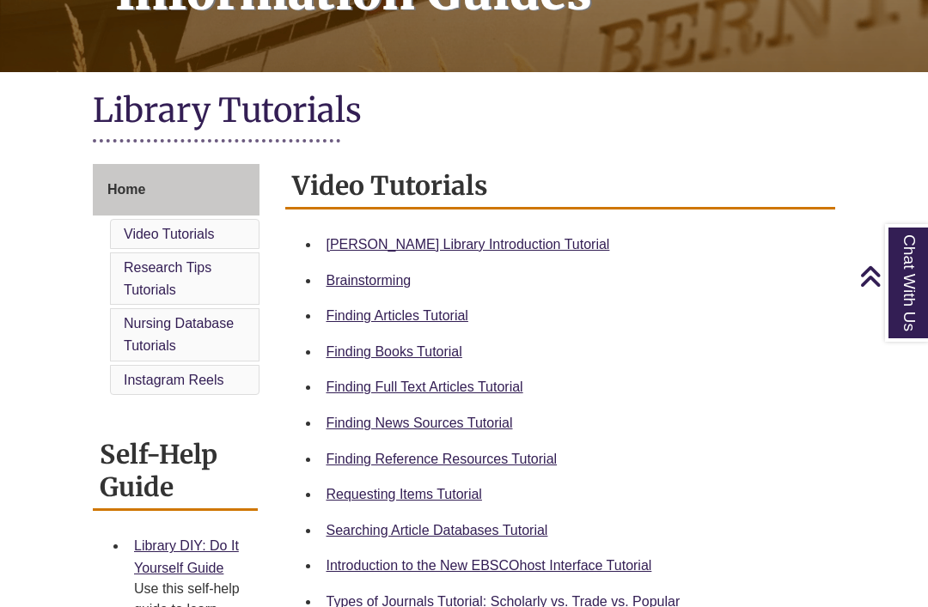
scroll to position [304, 0]
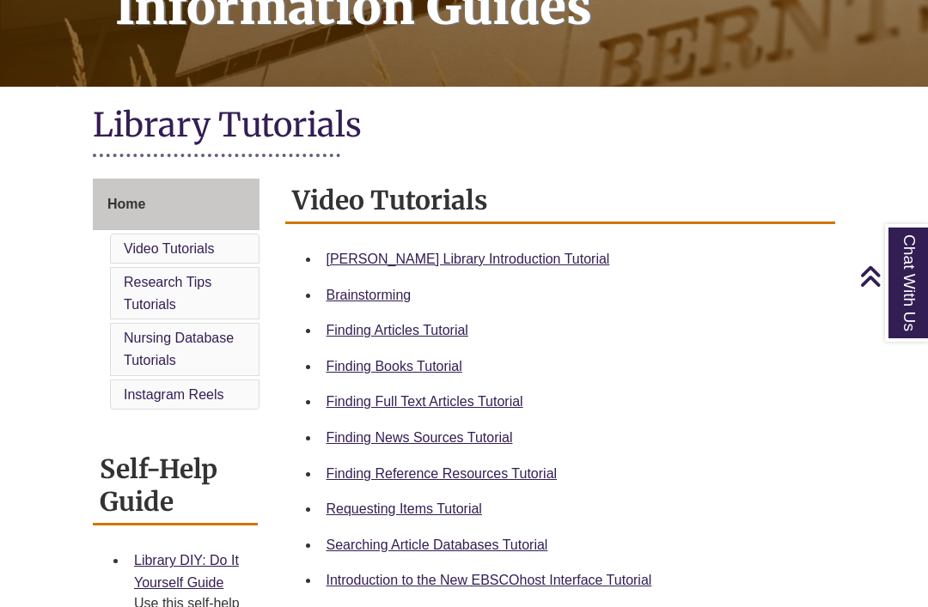
click at [350, 244] on li "[PERSON_NAME] Library Introduction Tutorial" at bounding box center [574, 259] width 509 height 36
click at [353, 266] on link "[PERSON_NAME] Library Introduction Tutorial" at bounding box center [467, 259] width 283 height 15
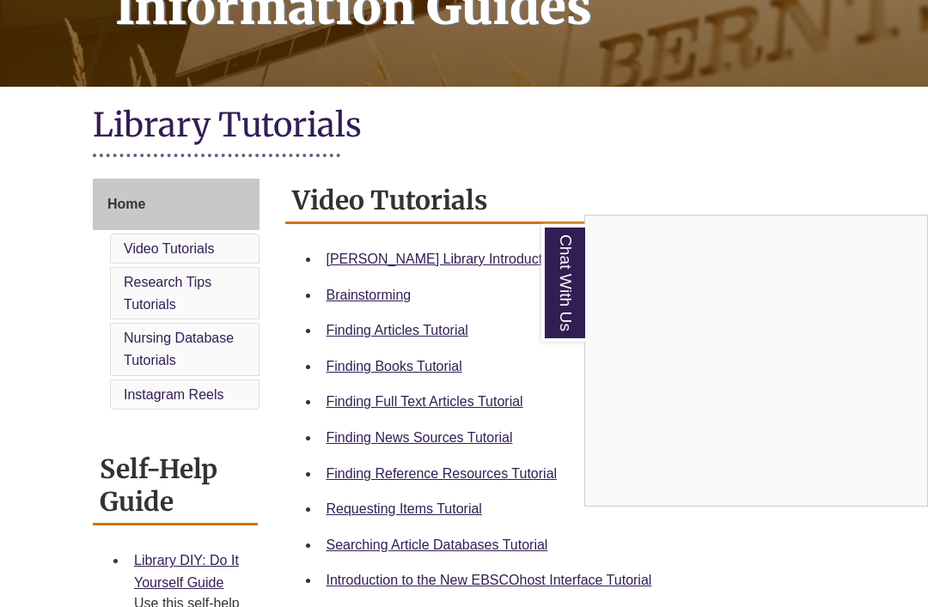
click at [570, 278] on link "Chat With Us" at bounding box center [563, 283] width 44 height 118
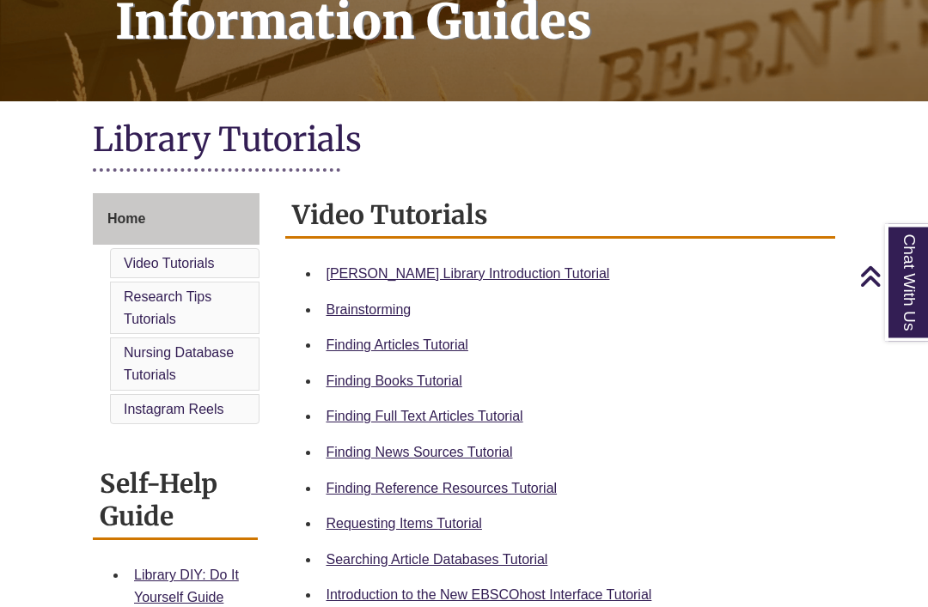
scroll to position [257, 0]
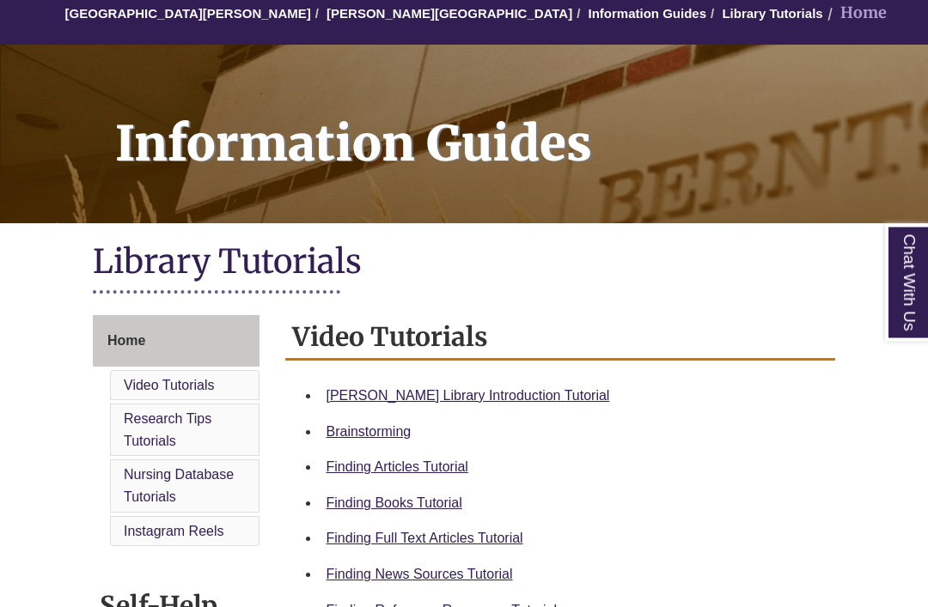
scroll to position [187, 0]
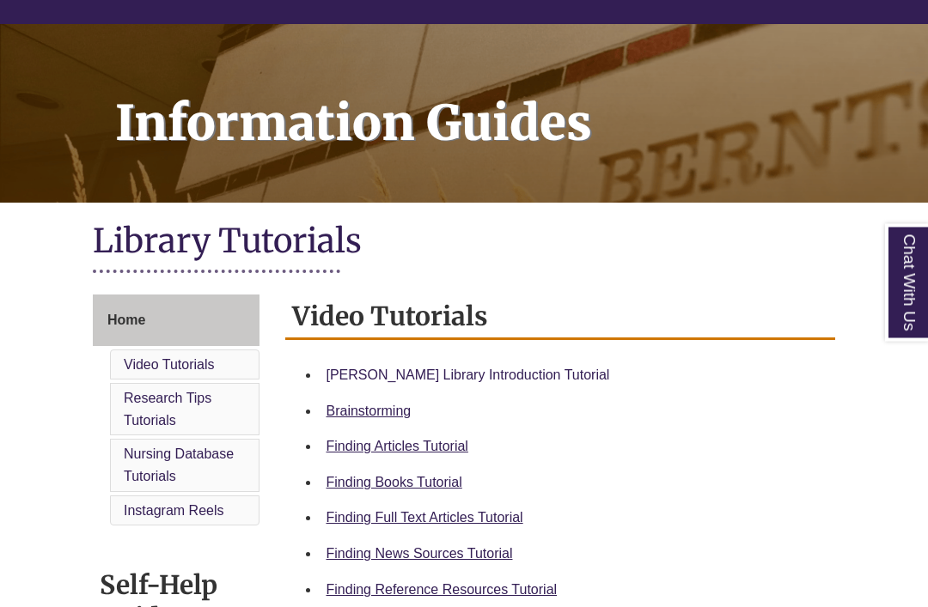
click at [369, 382] on link "[PERSON_NAME] Library Introduction Tutorial" at bounding box center [467, 376] width 283 height 15
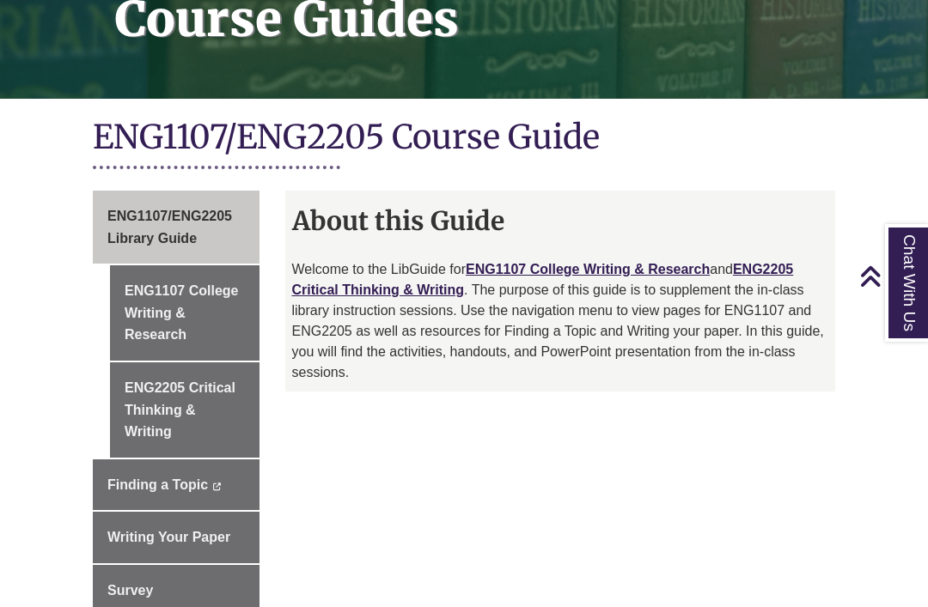
scroll to position [312, 0]
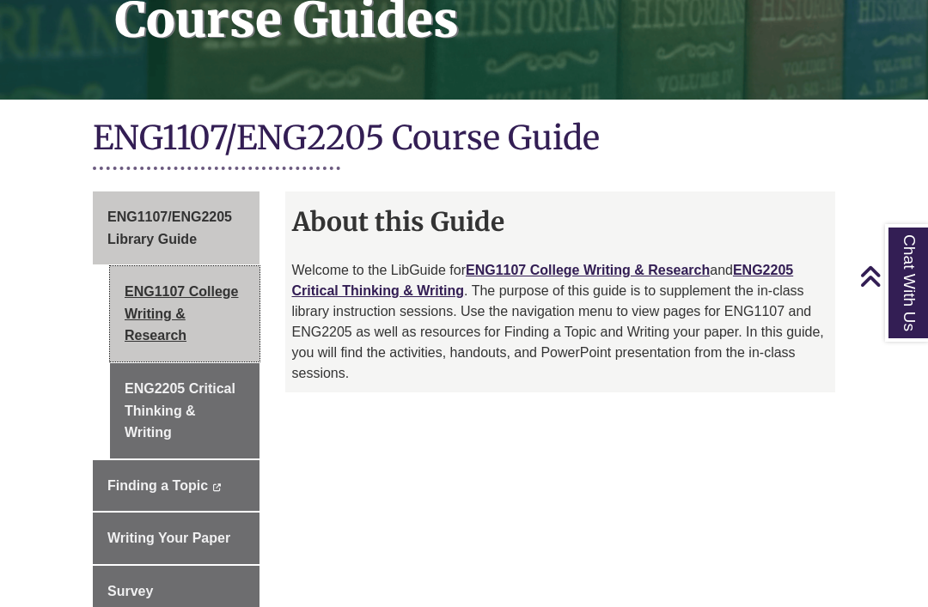
click at [129, 297] on link "ENG1107 College Writing & Research" at bounding box center [184, 313] width 149 height 95
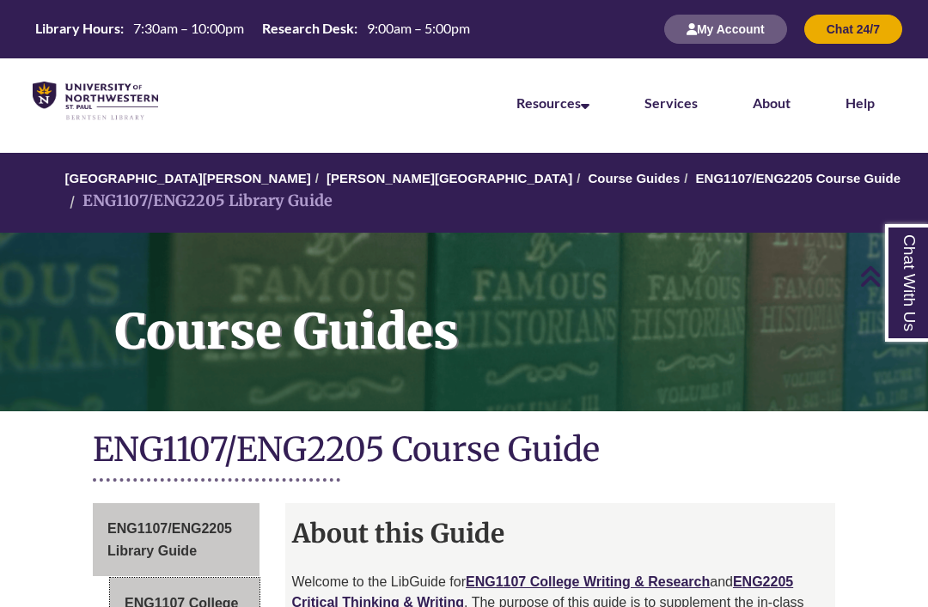
scroll to position [367, 0]
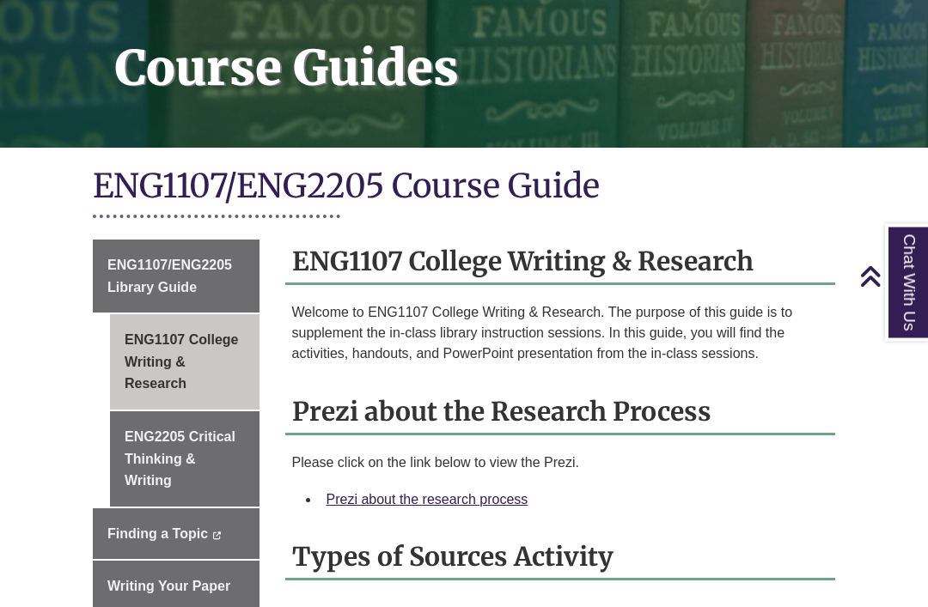
scroll to position [265, 0]
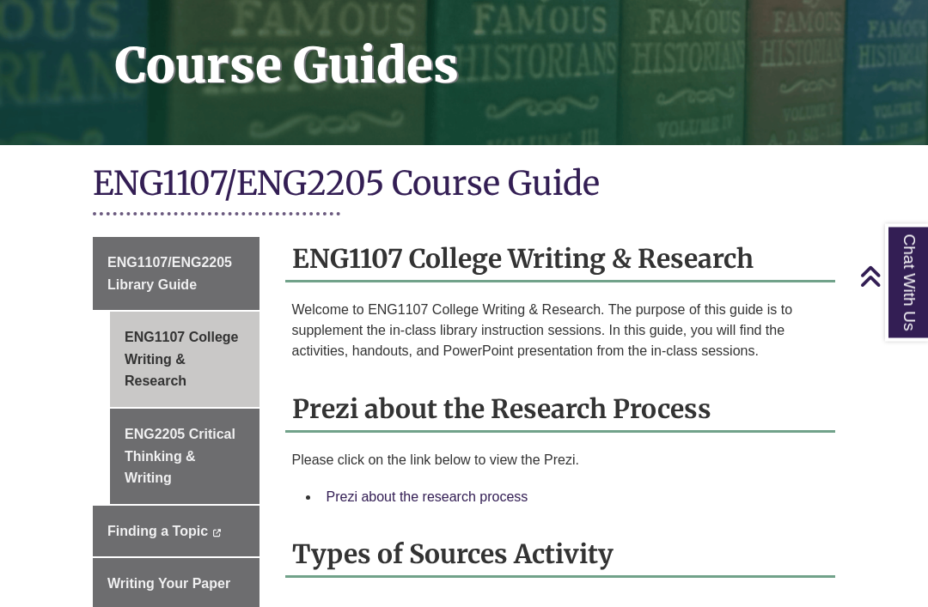
click at [352, 495] on link "Prezi about the research process" at bounding box center [427, 498] width 202 height 15
